Goal: Find specific page/section: Find specific page/section

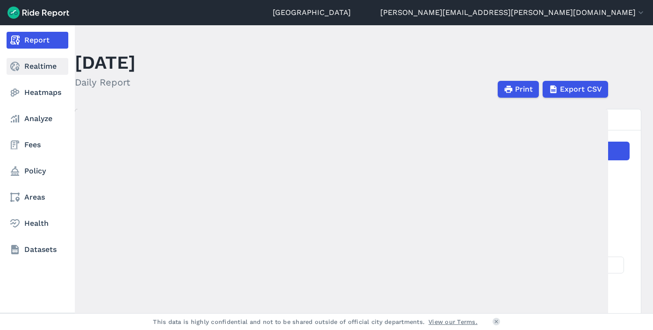
click at [30, 64] on link "Realtime" at bounding box center [38, 66] width 62 height 17
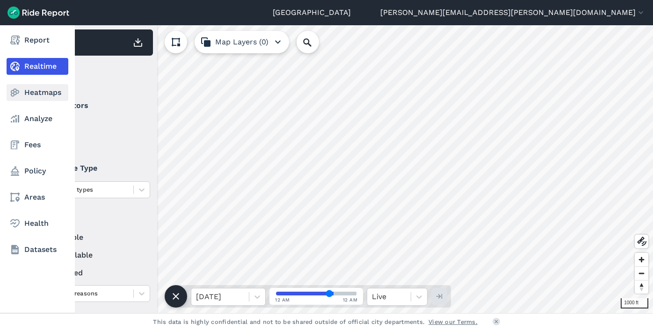
click at [36, 94] on link "Heatmaps" at bounding box center [38, 92] width 62 height 17
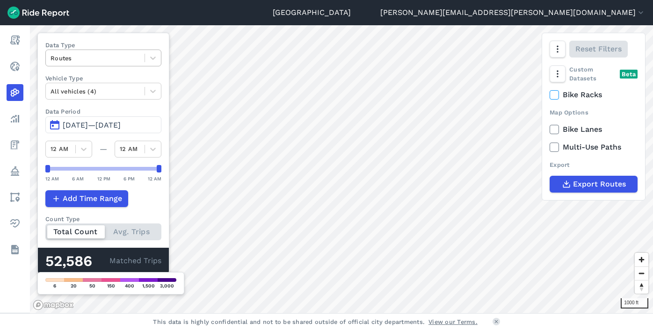
click at [105, 57] on div at bounding box center [95, 58] width 89 height 11
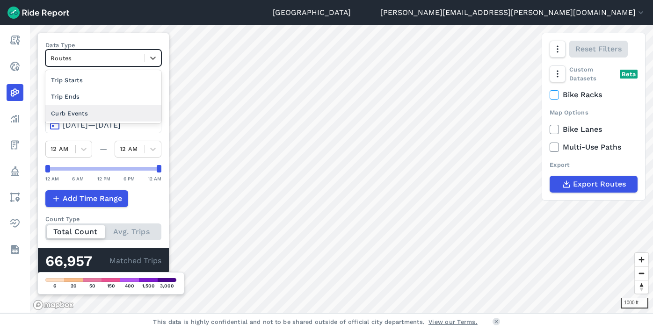
click at [84, 114] on div "Curb Events" at bounding box center [103, 113] width 116 height 16
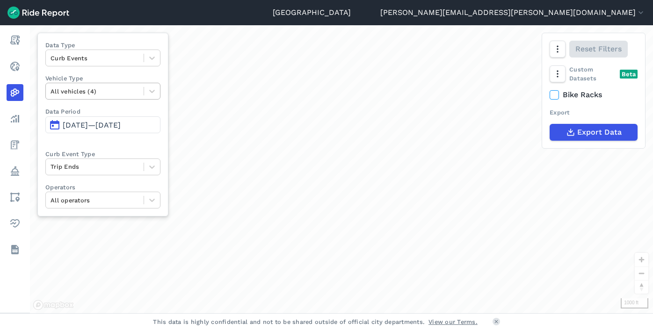
click at [95, 88] on div at bounding box center [95, 91] width 88 height 11
click at [115, 72] on div "Data Type Curb Events Vehicle Type All vehicles (4) Data Period [DATE]—[DATE] C…" at bounding box center [102, 125] width 131 height 184
